Goal: Task Accomplishment & Management: Manage account settings

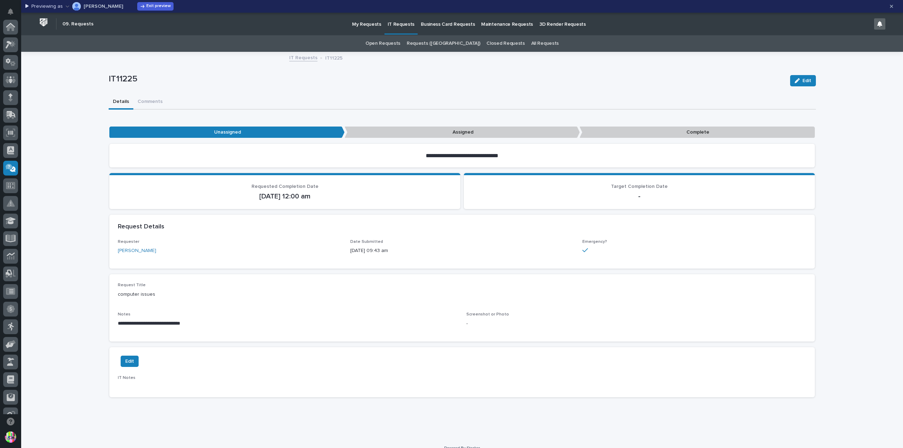
scroll to position [141, 0]
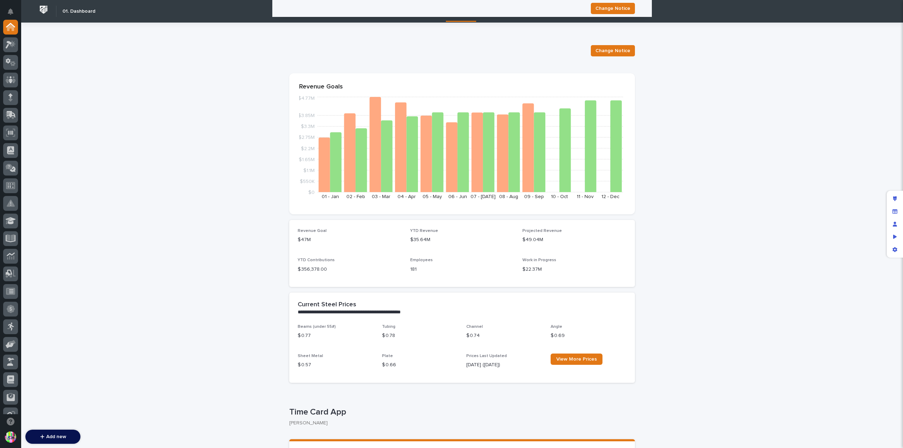
scroll to position [987, 0]
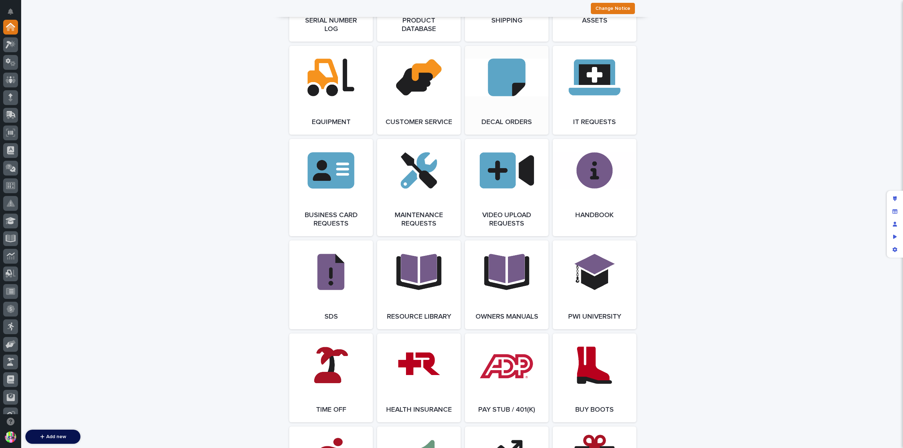
click at [520, 79] on link "Open Link" at bounding box center [507, 90] width 84 height 89
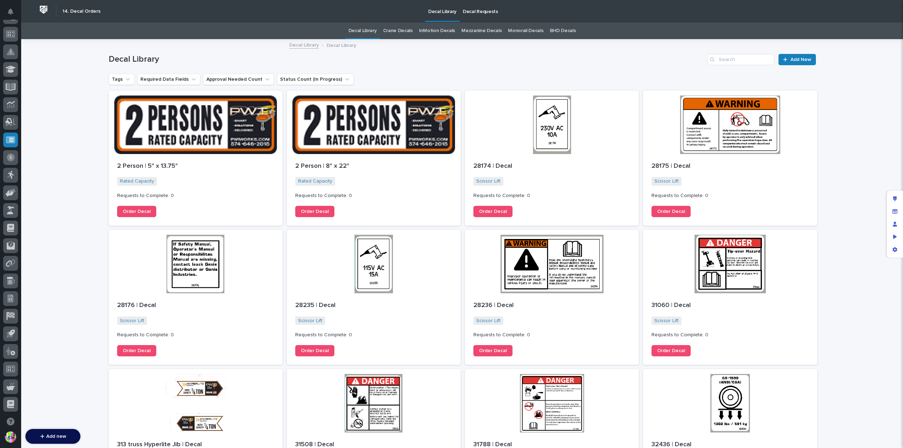
click at [478, 13] on p "Decal Requests" at bounding box center [480, 7] width 35 height 15
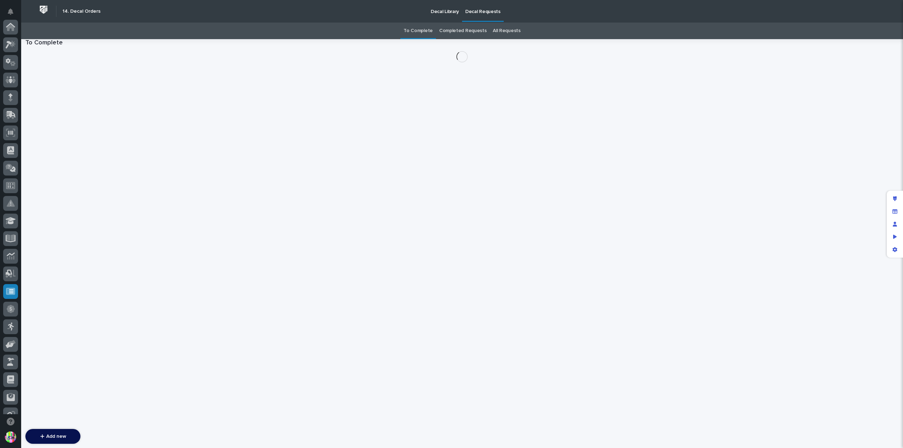
scroll to position [152, 0]
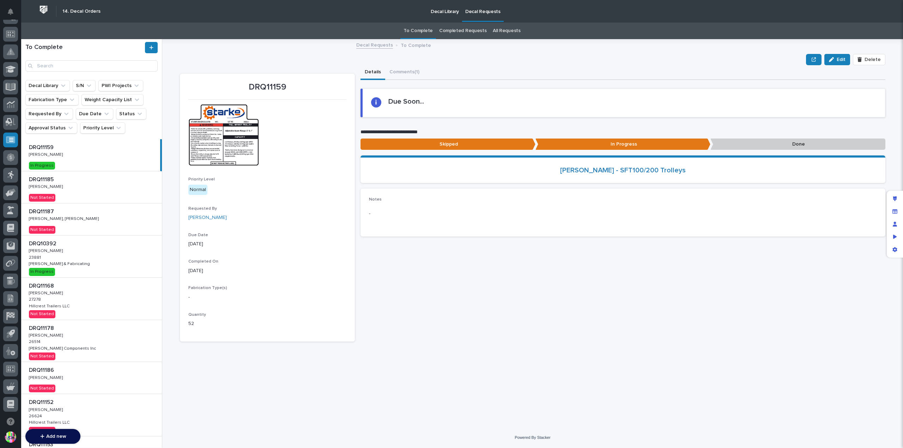
click at [109, 146] on p at bounding box center [92, 147] width 126 height 7
click at [44, 148] on p "DRQ11159" at bounding box center [42, 147] width 26 height 8
click at [76, 68] on input "Search" at bounding box center [91, 65] width 132 height 11
paste input "DRQ11187"
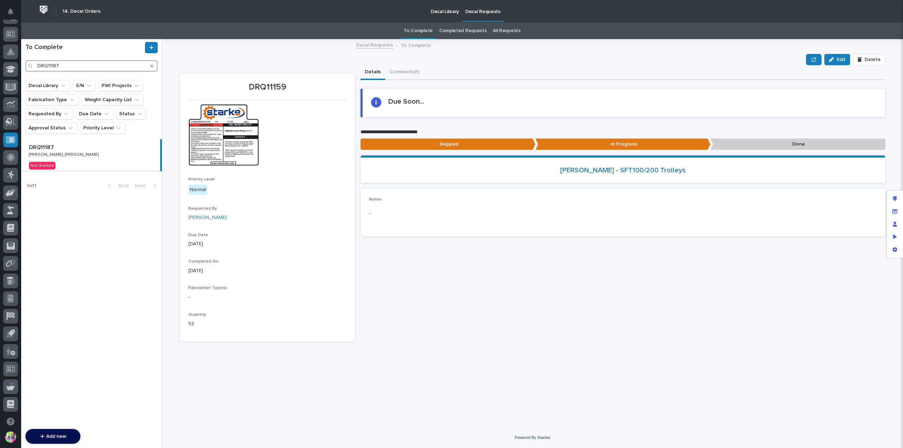
type input "DRQ11187"
click at [123, 157] on div "DRQ11187 DRQ11187 Kenny Beachy, Jason Miller Kenny Beachy, Jason Miller Not Sta…" at bounding box center [90, 155] width 139 height 32
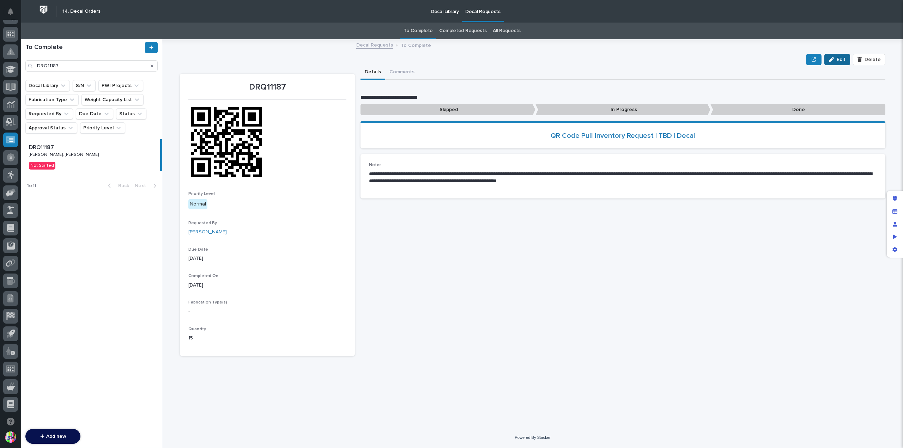
click at [839, 61] on span "Edit" at bounding box center [841, 59] width 9 height 6
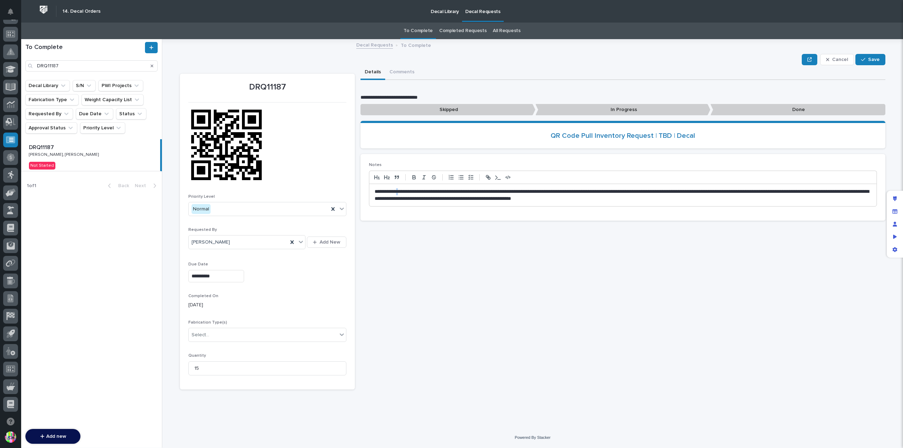
click at [404, 190] on p "**********" at bounding box center [623, 195] width 497 height 14
click at [438, 190] on p "**********" at bounding box center [623, 195] width 497 height 14
click at [676, 196] on p "**********" at bounding box center [623, 195] width 497 height 14
click at [871, 61] on span "Save" at bounding box center [874, 59] width 12 height 6
